Goal: Complete application form

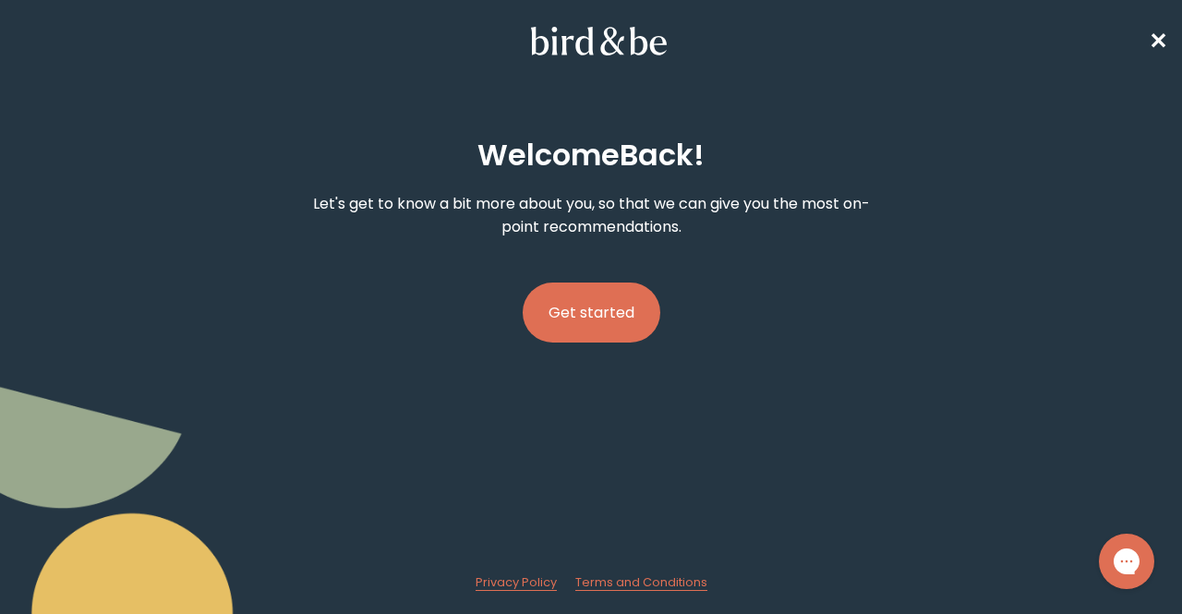
click at [584, 320] on button "Get started" at bounding box center [592, 313] width 138 height 60
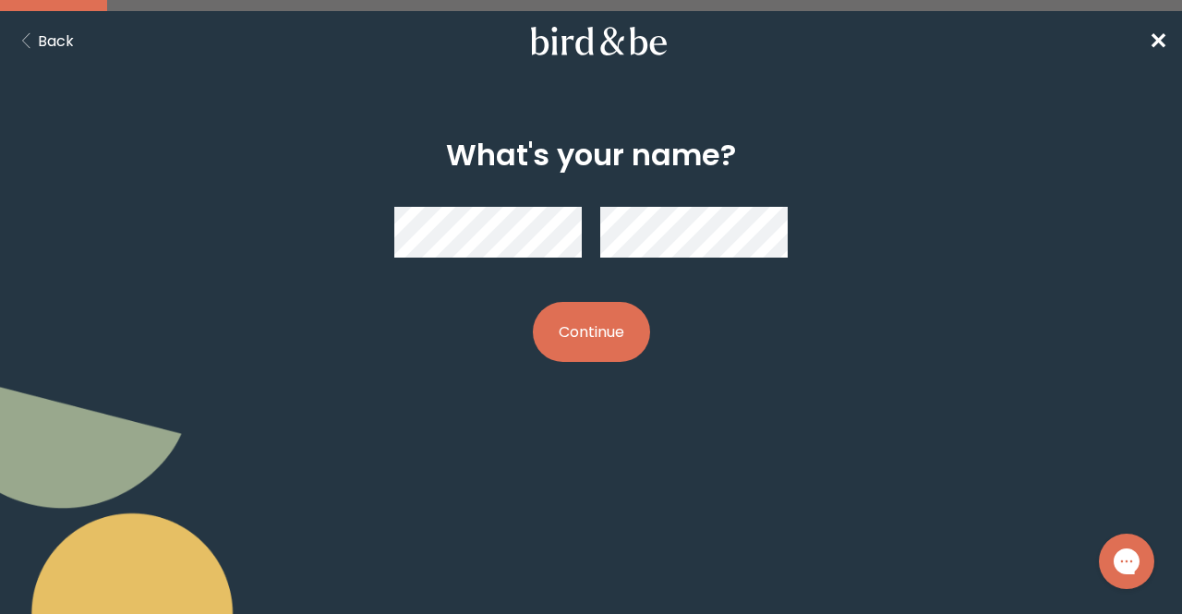
click at [593, 341] on button "Continue" at bounding box center [591, 332] width 117 height 60
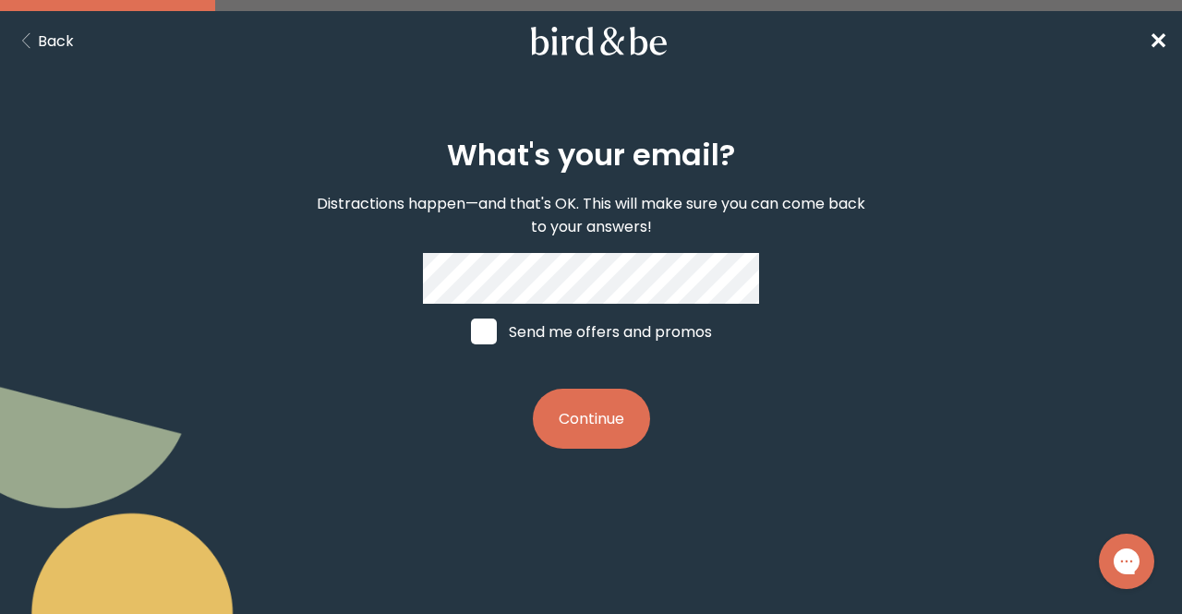
click at [583, 426] on button "Continue" at bounding box center [591, 419] width 117 height 60
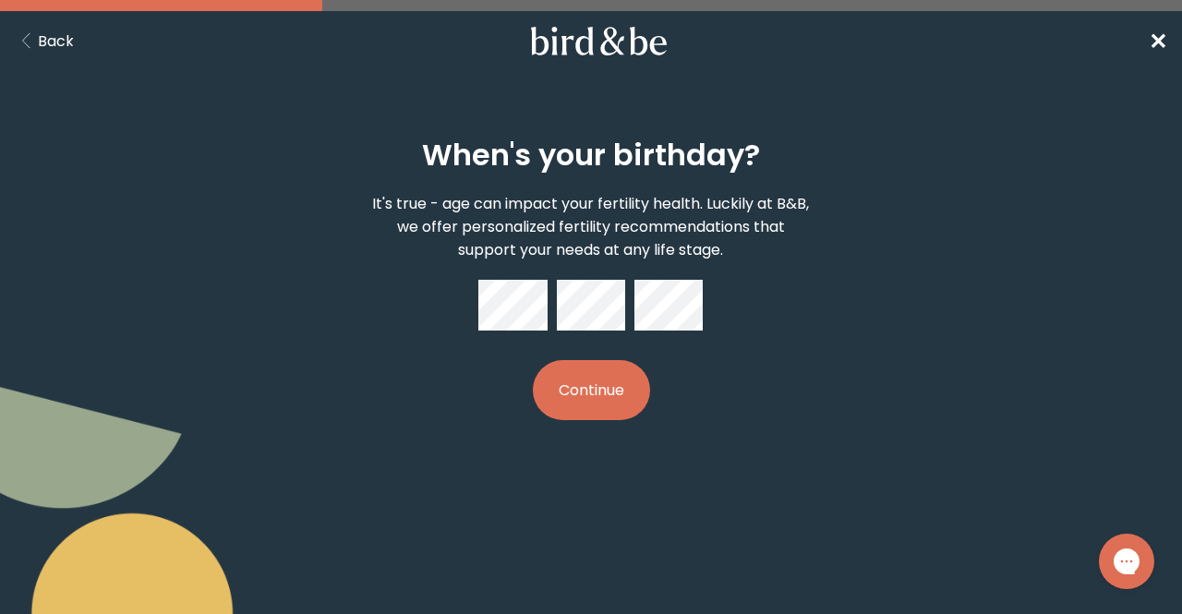
click at [1154, 46] on span "✕" at bounding box center [1158, 41] width 18 height 30
